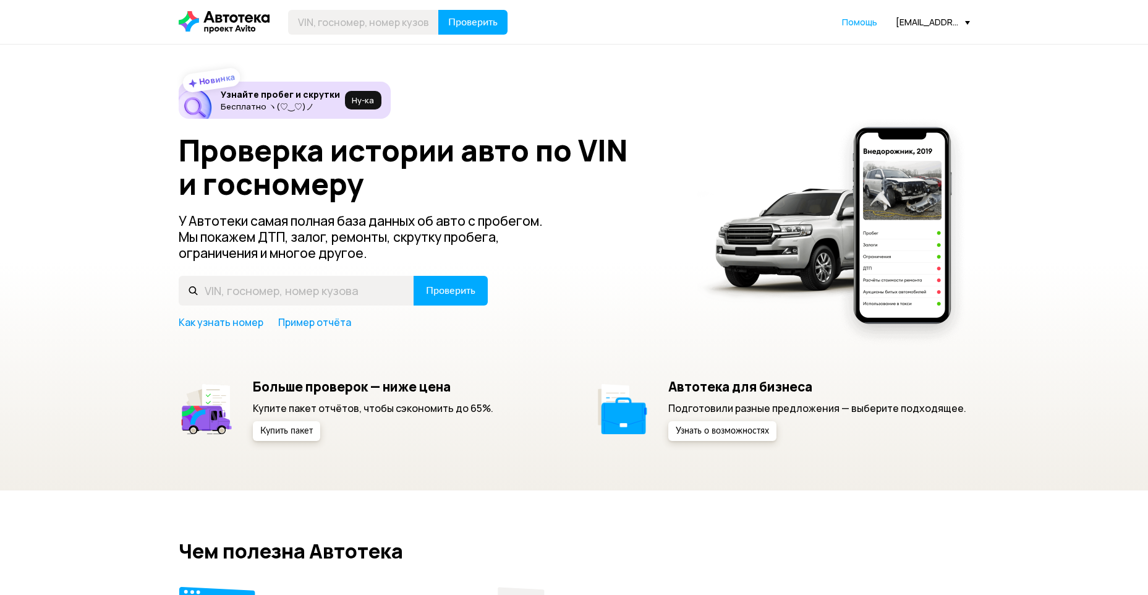
click at [401, 24] on input "text" at bounding box center [363, 22] width 151 height 25
type input "[US_VEHICLE_IDENTIFICATION_NUMBER]"
click at [468, 20] on span "Проверить" at bounding box center [472, 22] width 49 height 10
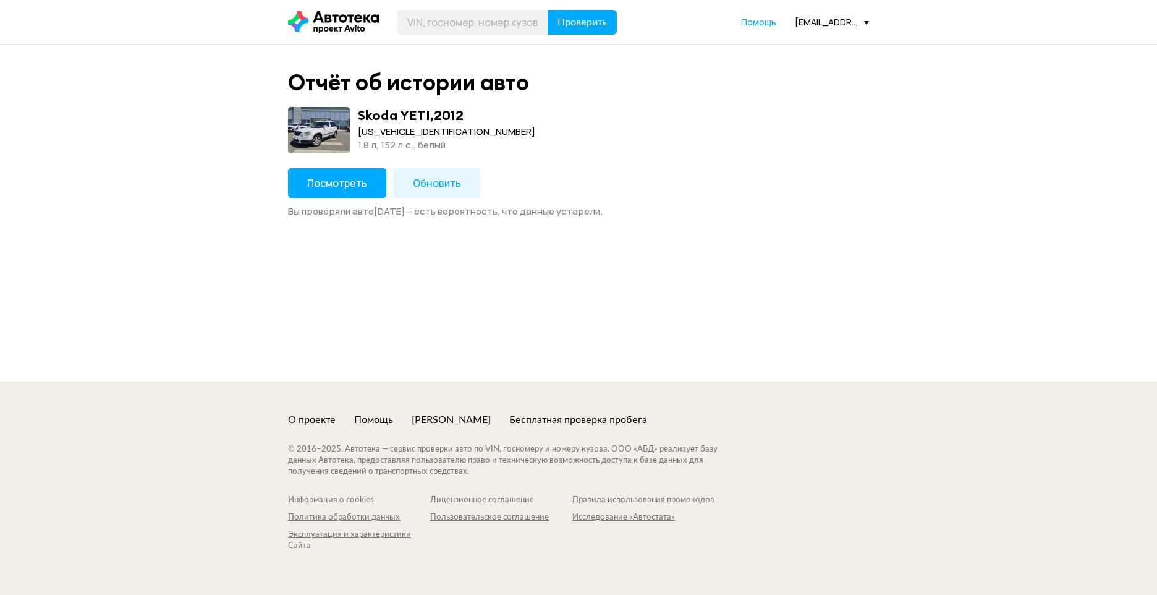
click at [338, 185] on span "Посмотреть" at bounding box center [337, 183] width 60 height 14
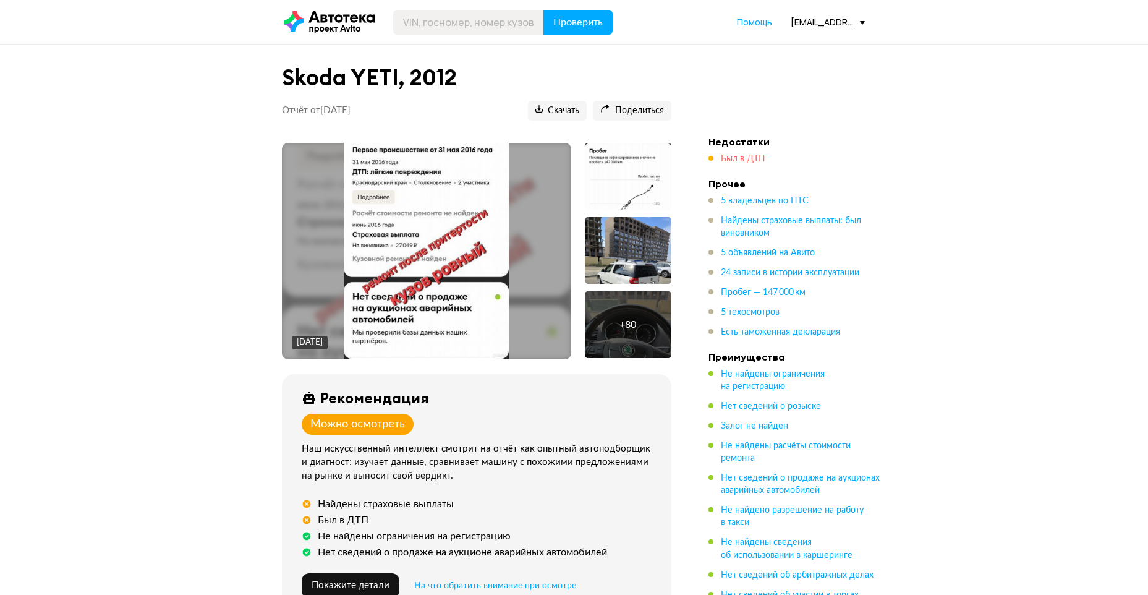
click at [734, 156] on span "Был в ДТП" at bounding box center [743, 158] width 44 height 9
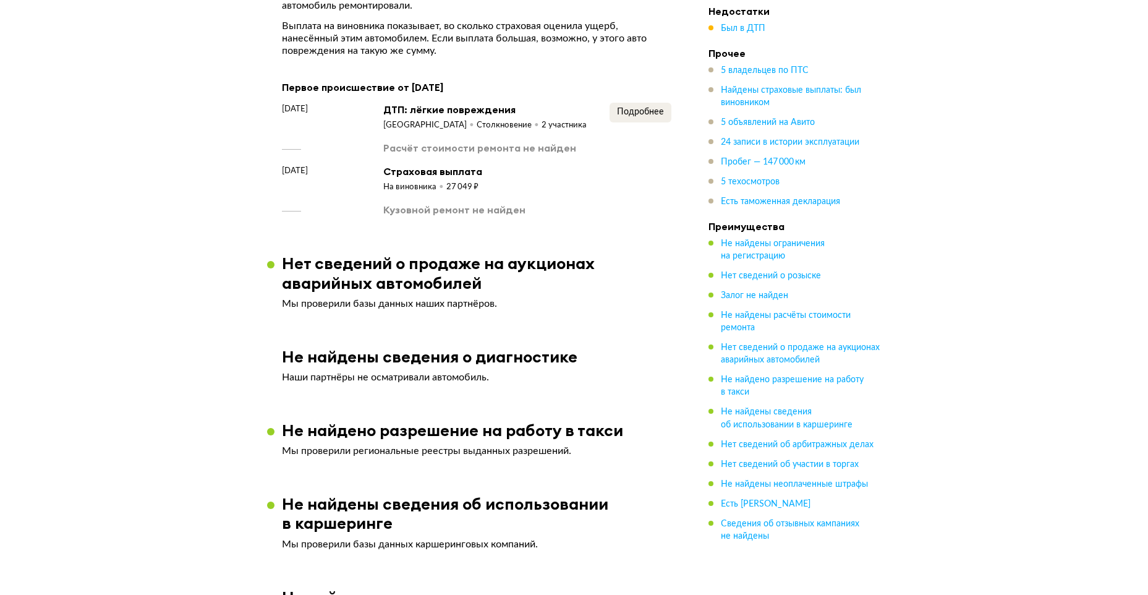
scroll to position [1771, 0]
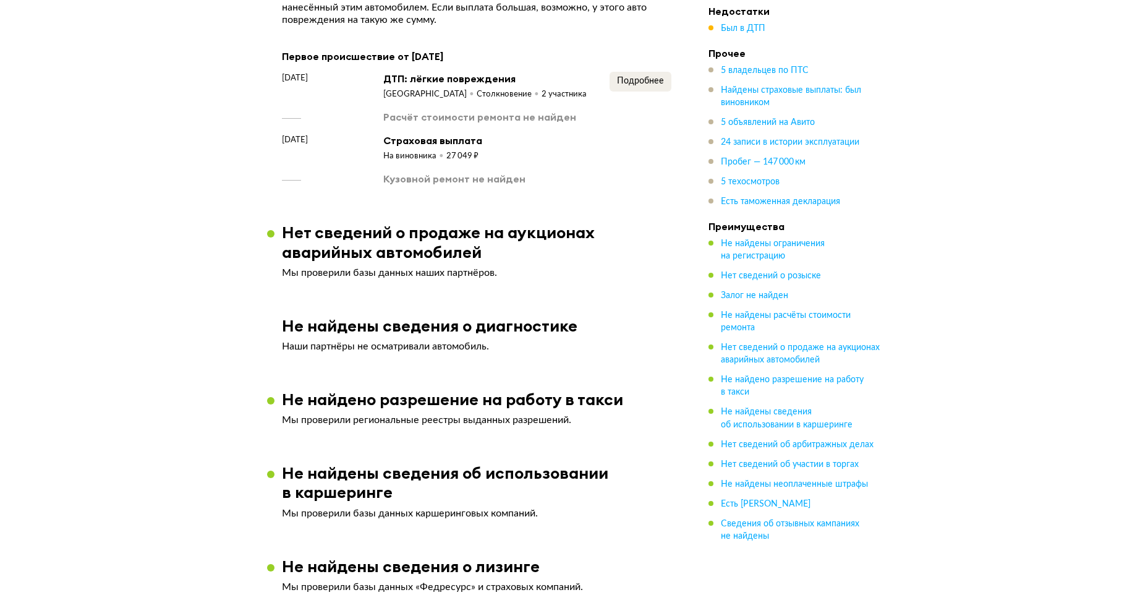
click at [626, 78] on button "Подробнее" at bounding box center [640, 82] width 62 height 20
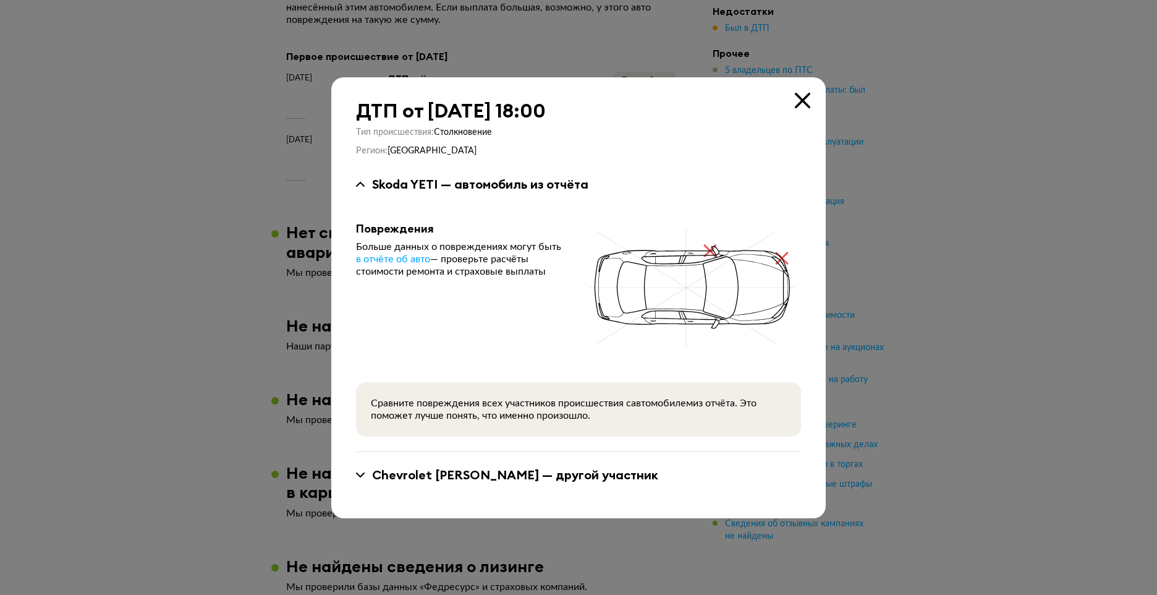
click at [243, 260] on div at bounding box center [578, 297] width 1157 height 595
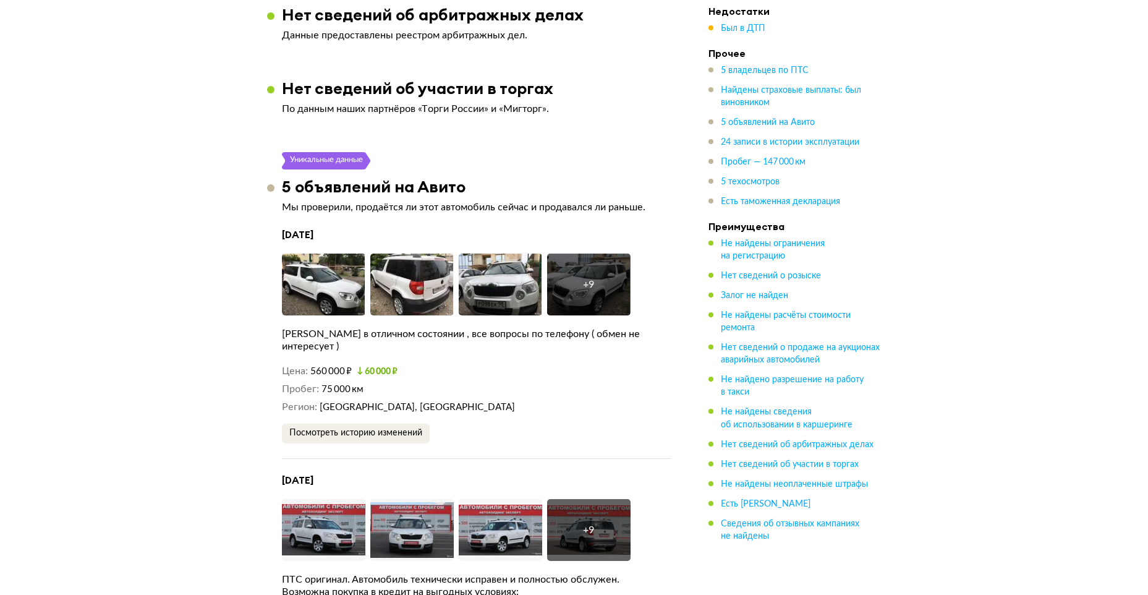
scroll to position [2513, 0]
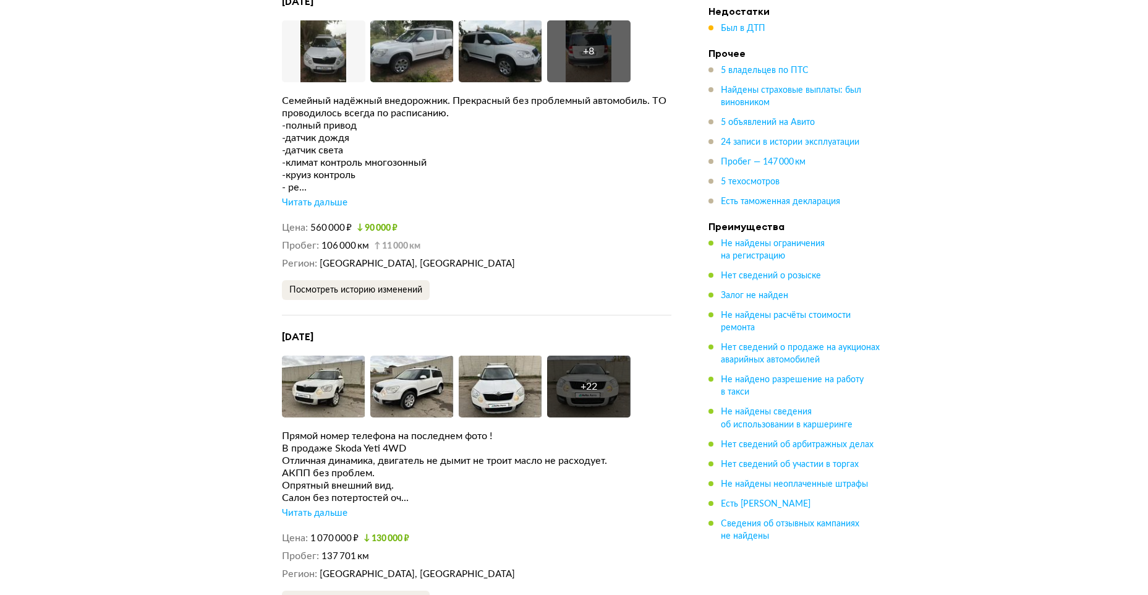
scroll to position [3193, 0]
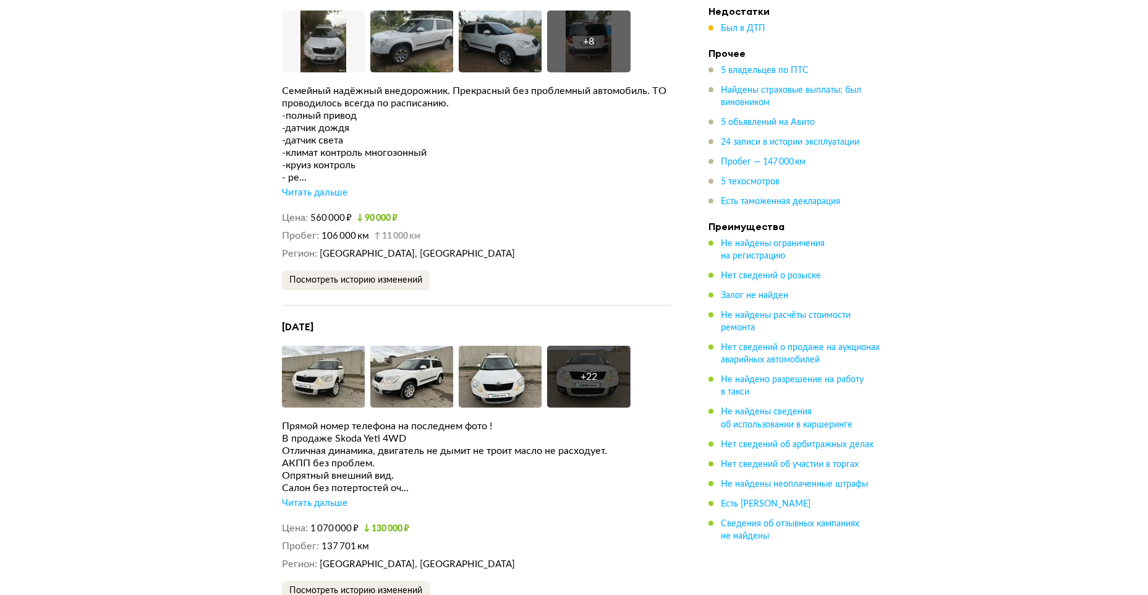
click at [302, 497] on div "Читать дальше" at bounding box center [315, 503] width 66 height 12
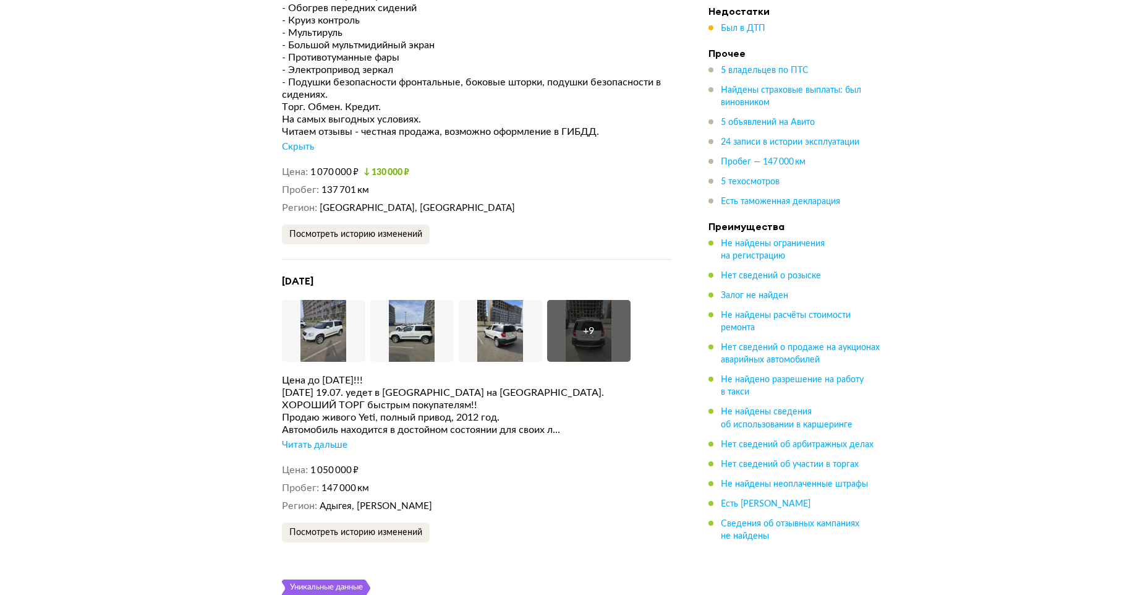
scroll to position [3563, 0]
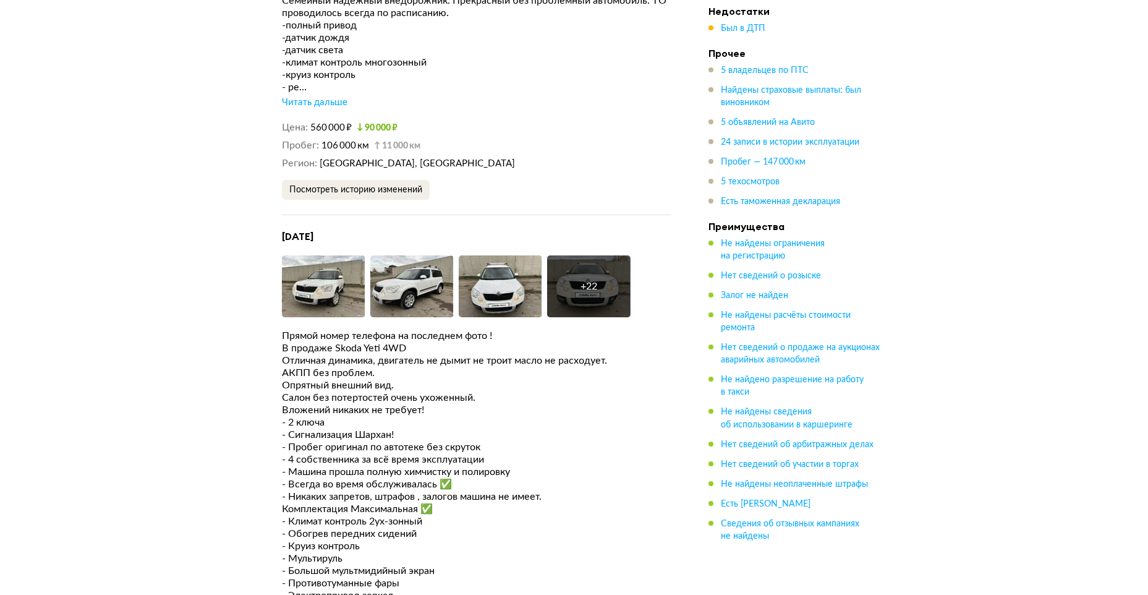
scroll to position [3131, 0]
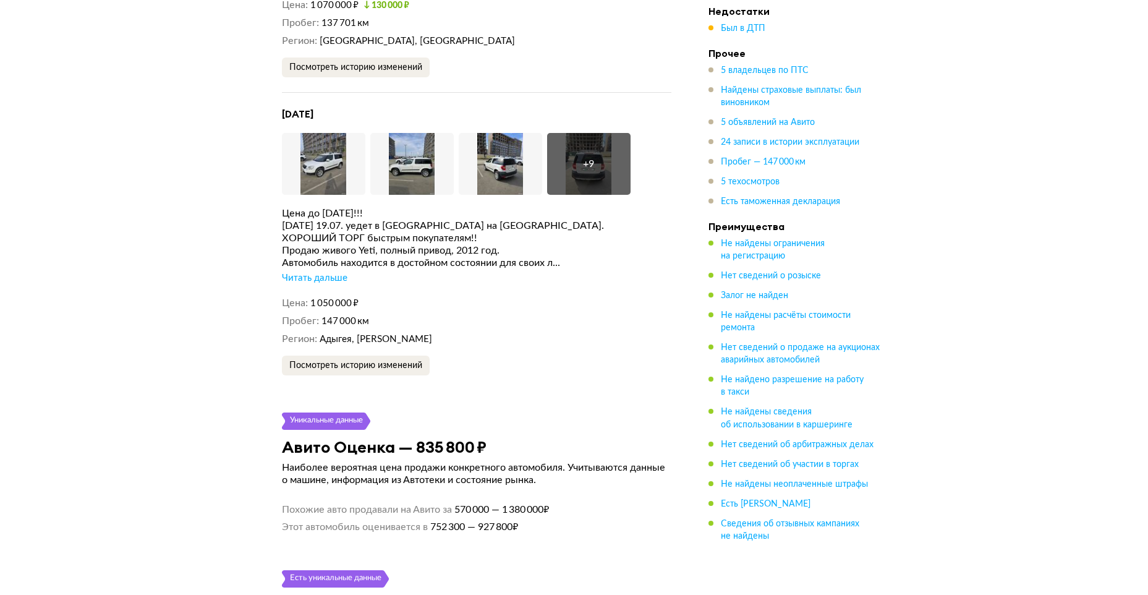
scroll to position [4243, 0]
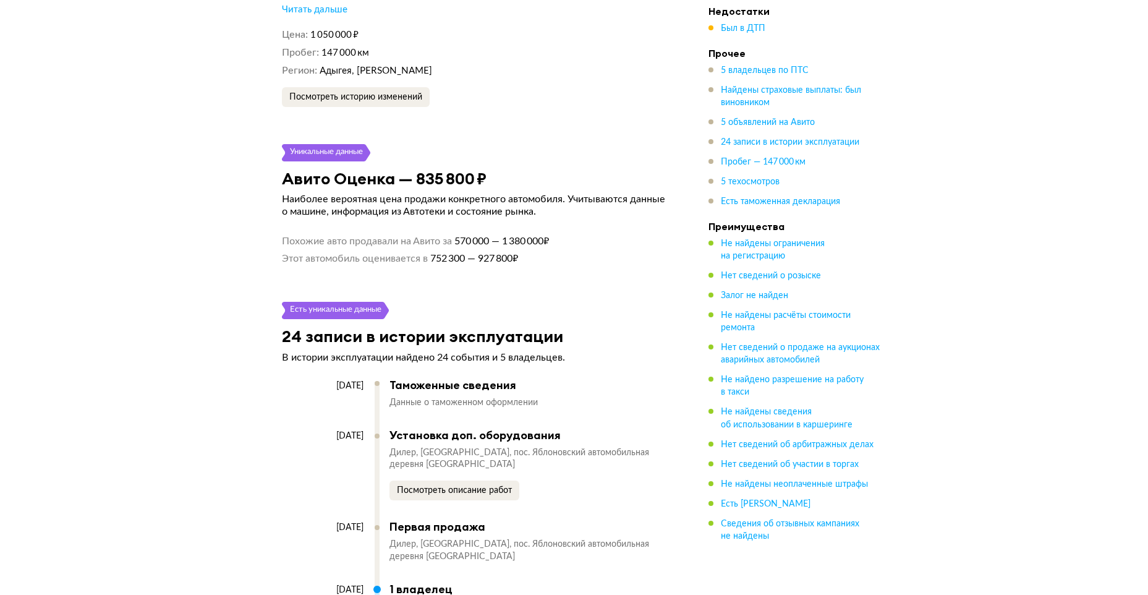
click at [28, 332] on div "Skoda YETI, 2012 Отчёт от [DATE] Ccылка на отчёт скопирована Скачать Поделиться…" at bounding box center [574, 143] width 1148 height 8655
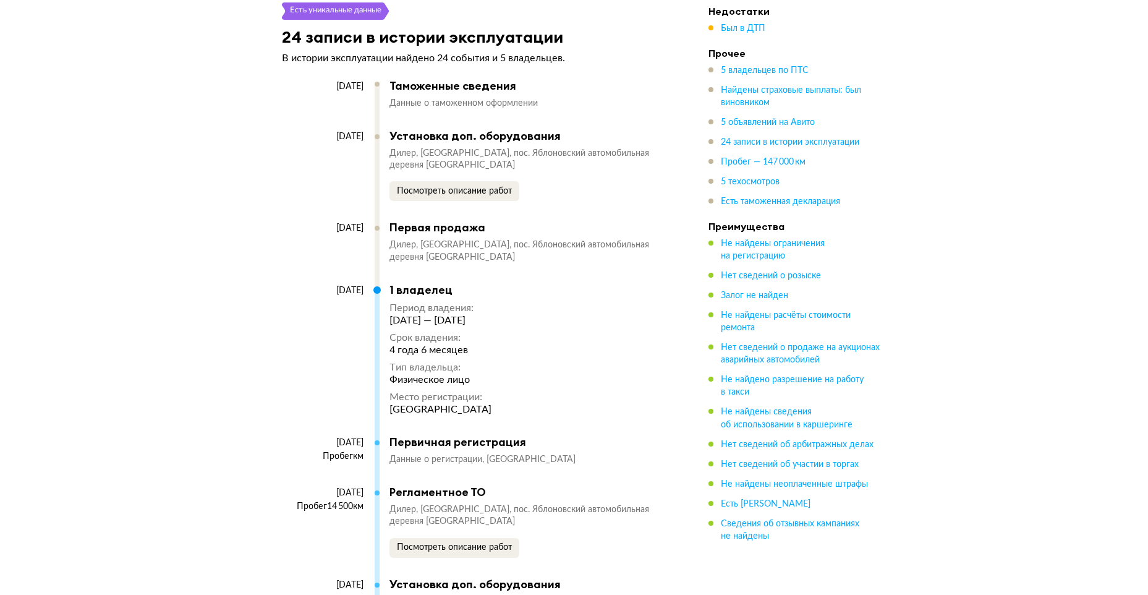
scroll to position [4676, 0]
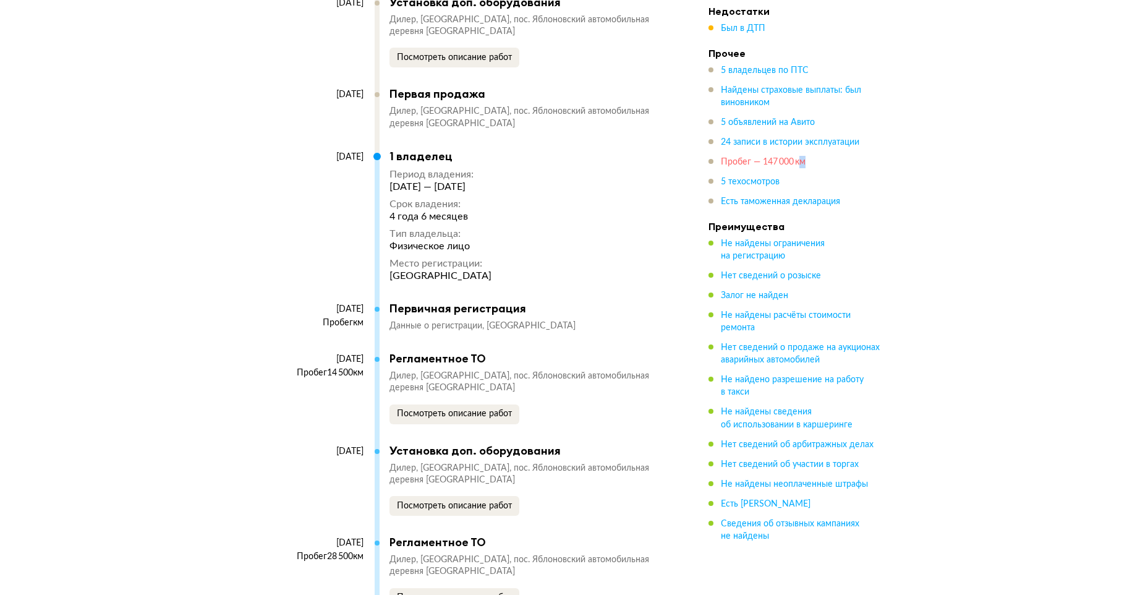
click at [802, 159] on span "Пробег — 147 000 км" at bounding box center [763, 162] width 85 height 9
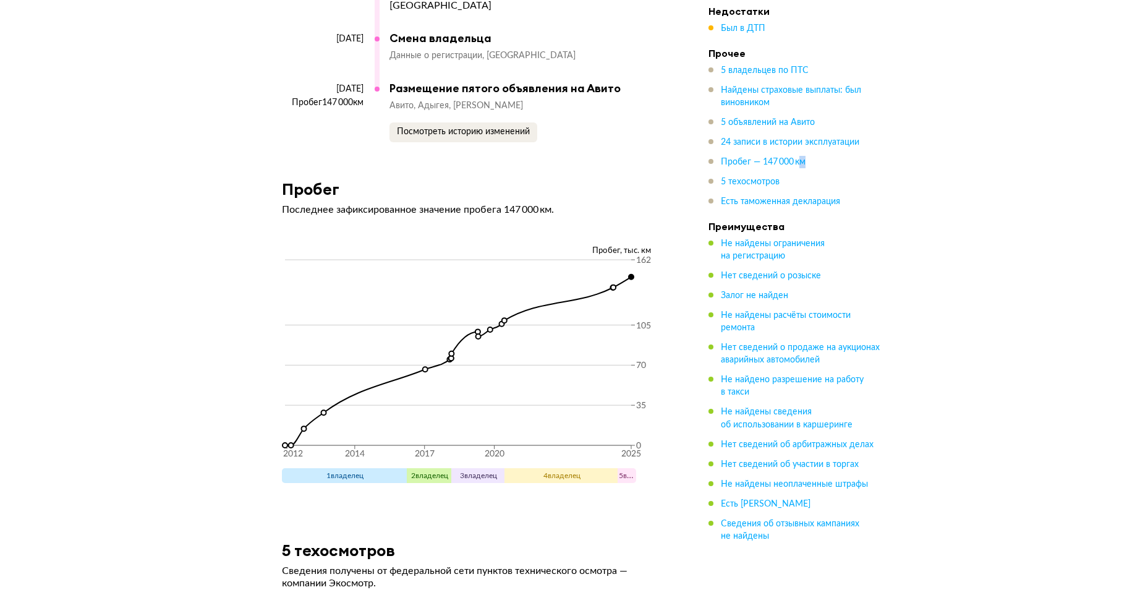
scroll to position [6393, 0]
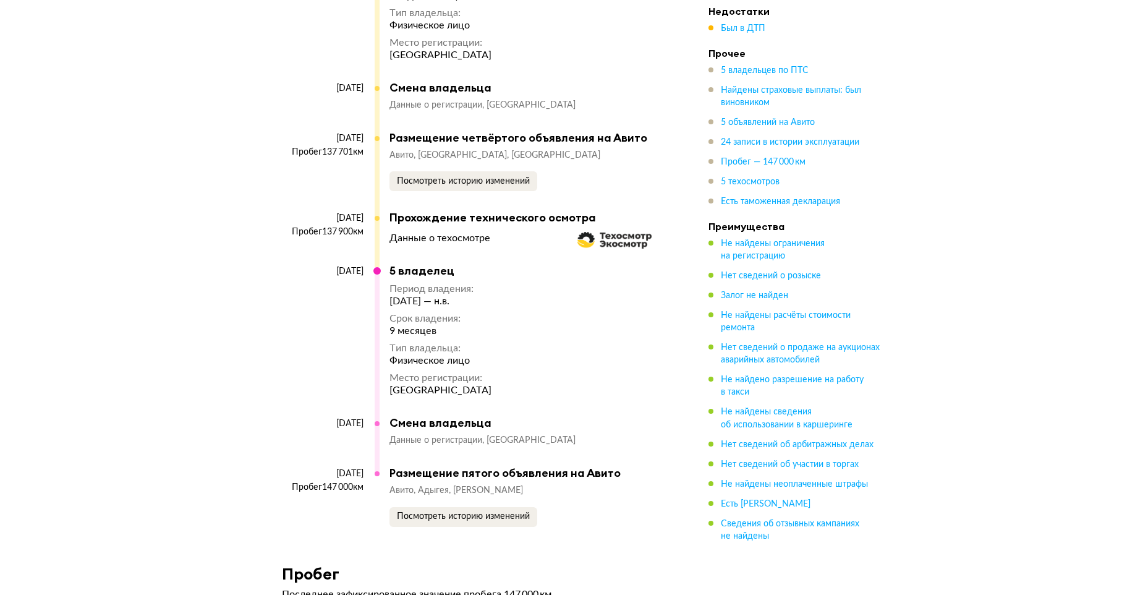
click at [470, 513] on span "Посмотреть историю изменений" at bounding box center [463, 516] width 133 height 9
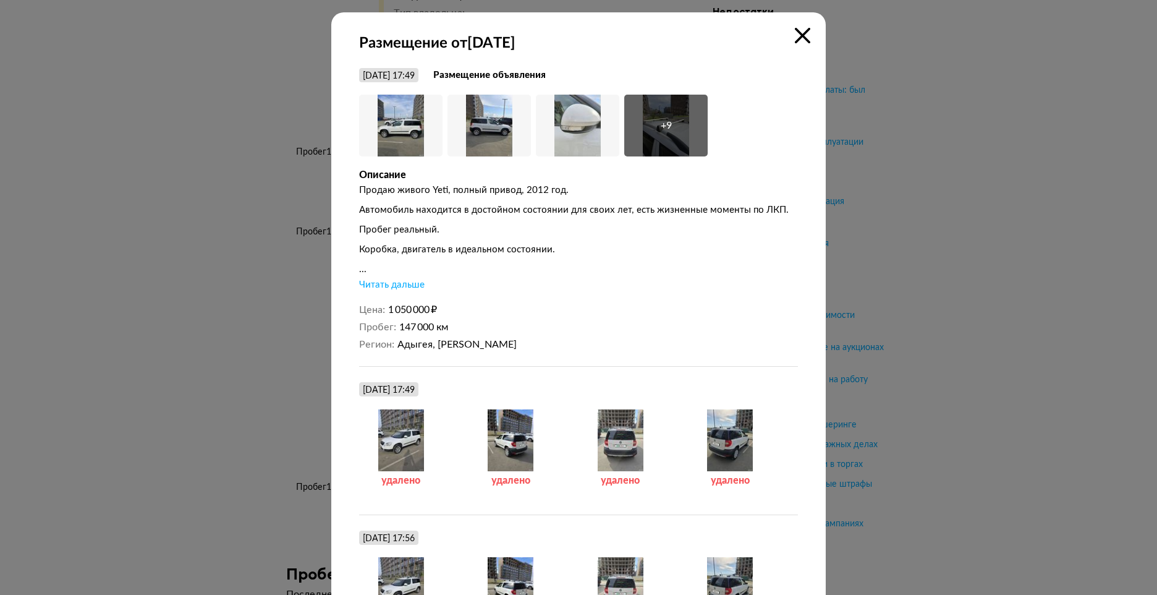
click at [1001, 187] on div at bounding box center [578, 297] width 1157 height 595
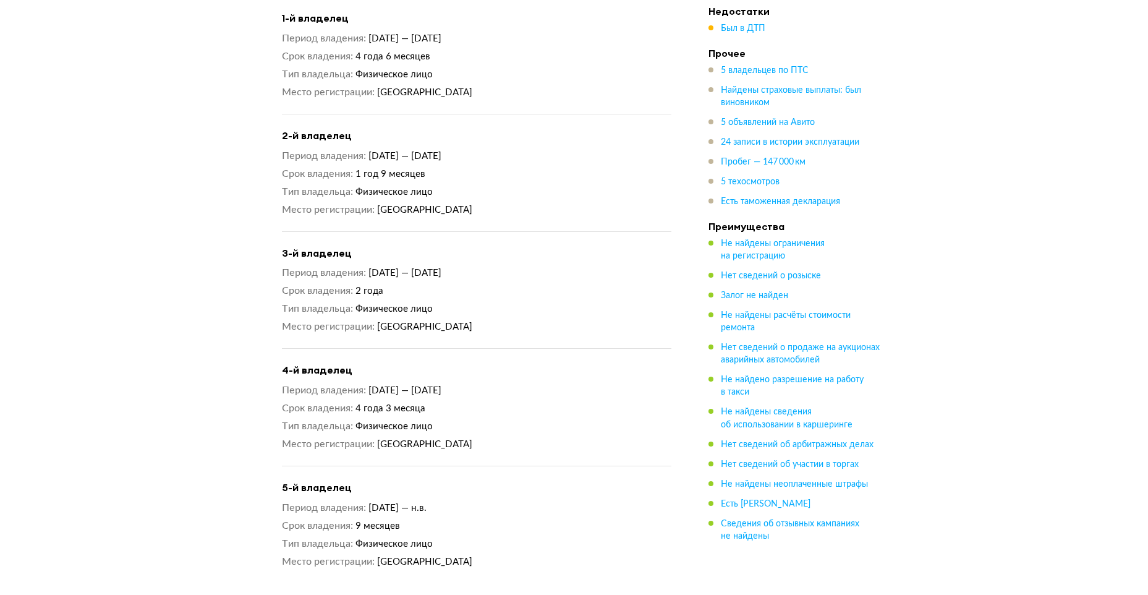
scroll to position [0, 0]
